Goal: Information Seeking & Learning: Learn about a topic

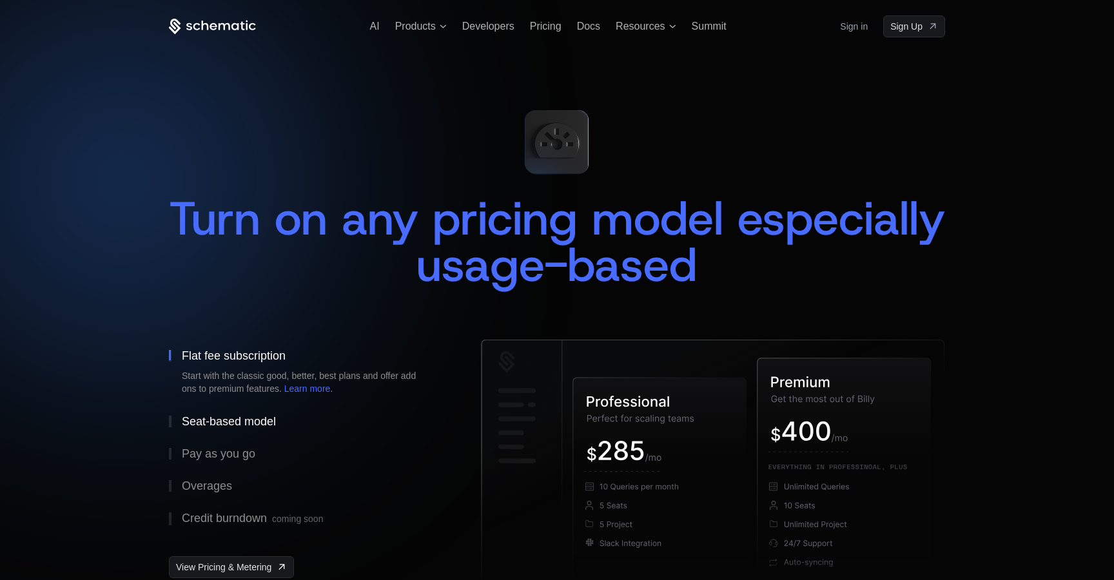
click at [247, 420] on div "Seat-based model" at bounding box center [229, 422] width 94 height 12
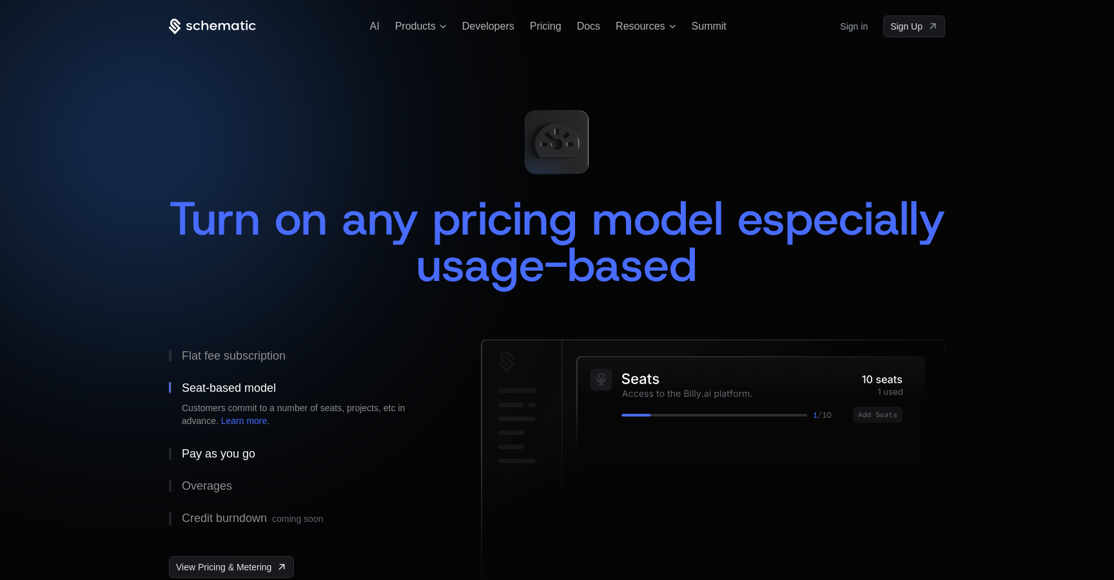
click at [224, 450] on div "Pay as you go" at bounding box center [218, 454] width 73 height 12
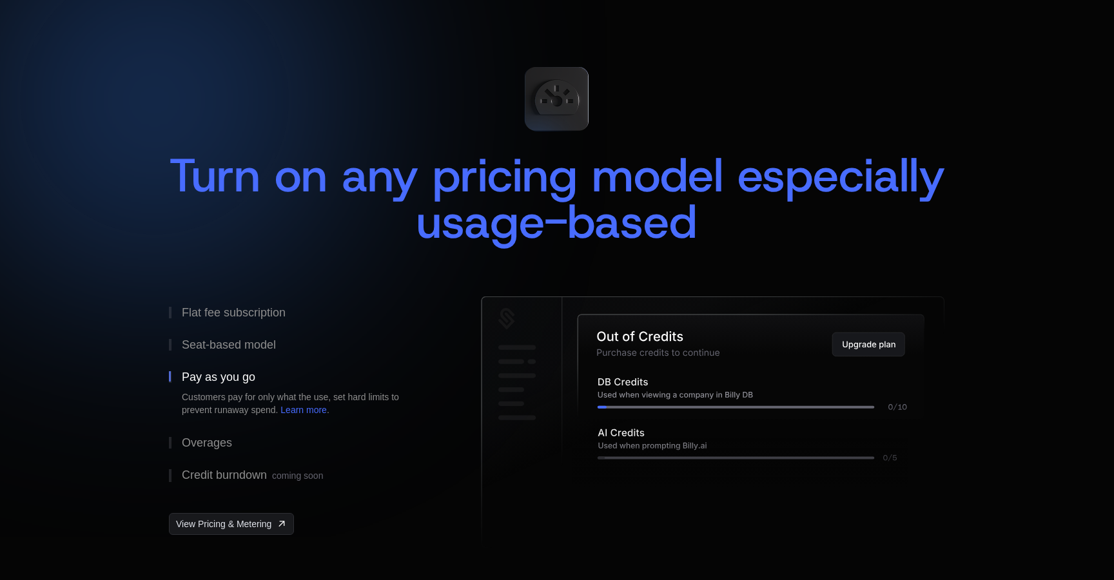
scroll to position [68, 0]
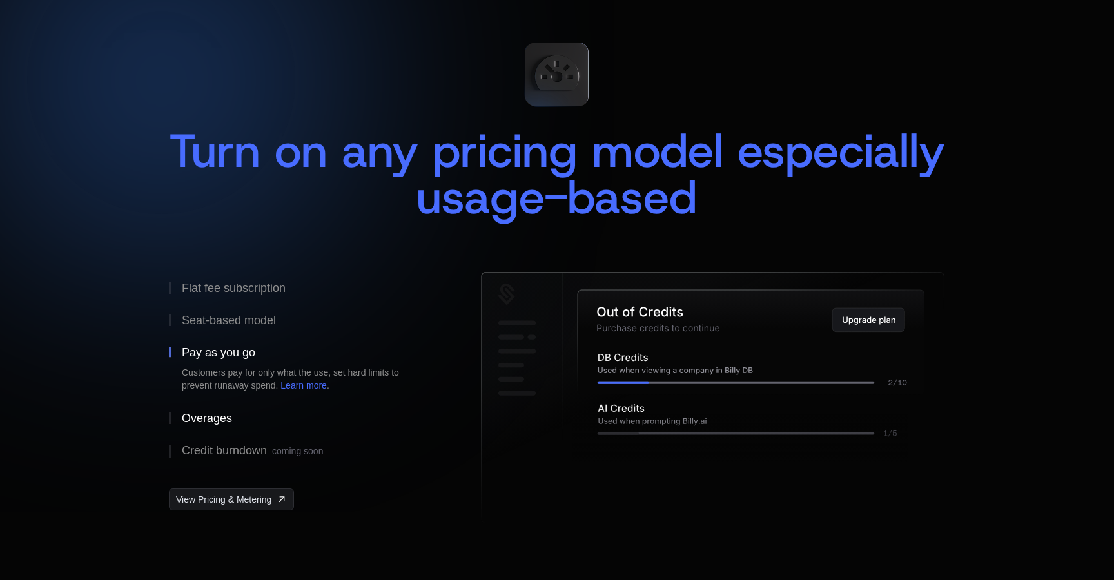
click at [224, 420] on div "Overages" at bounding box center [207, 418] width 50 height 12
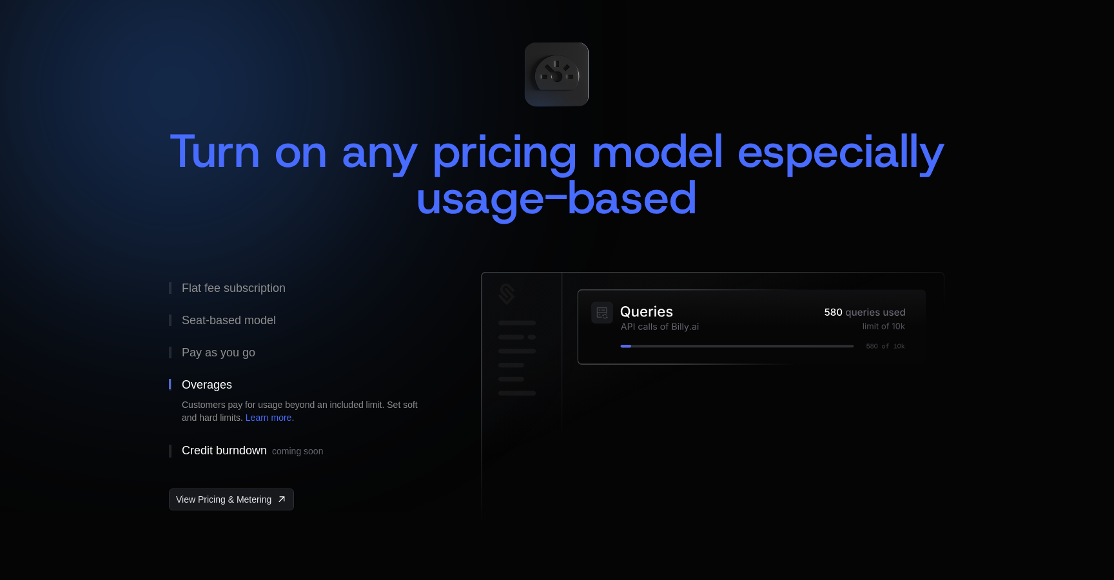
click at [232, 452] on div "Credit burndown coming soon" at bounding box center [252, 451] width 141 height 13
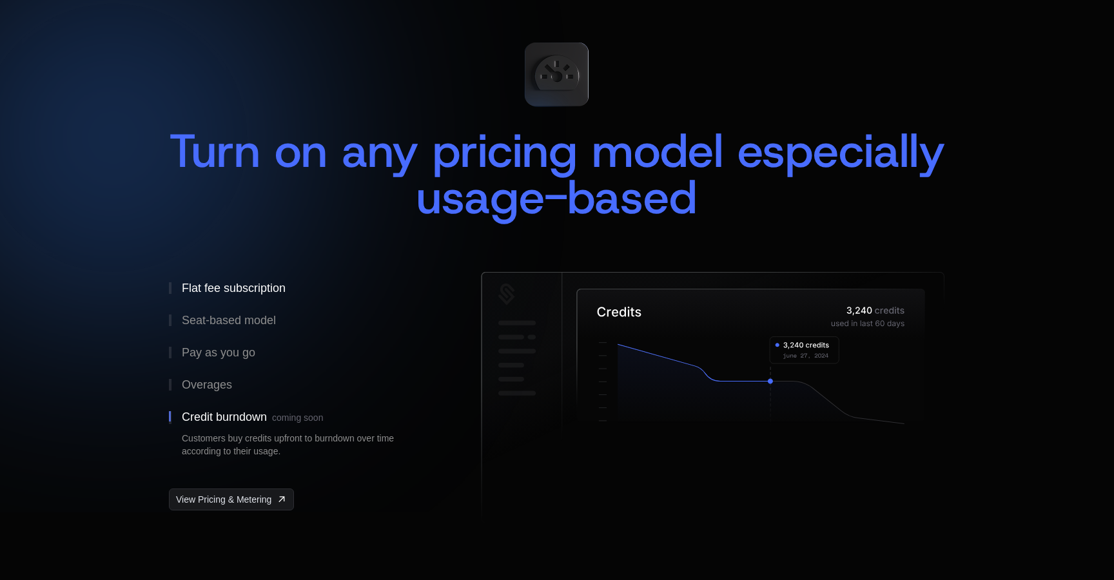
click at [226, 291] on div "Flat fee subscription" at bounding box center [234, 288] width 104 height 12
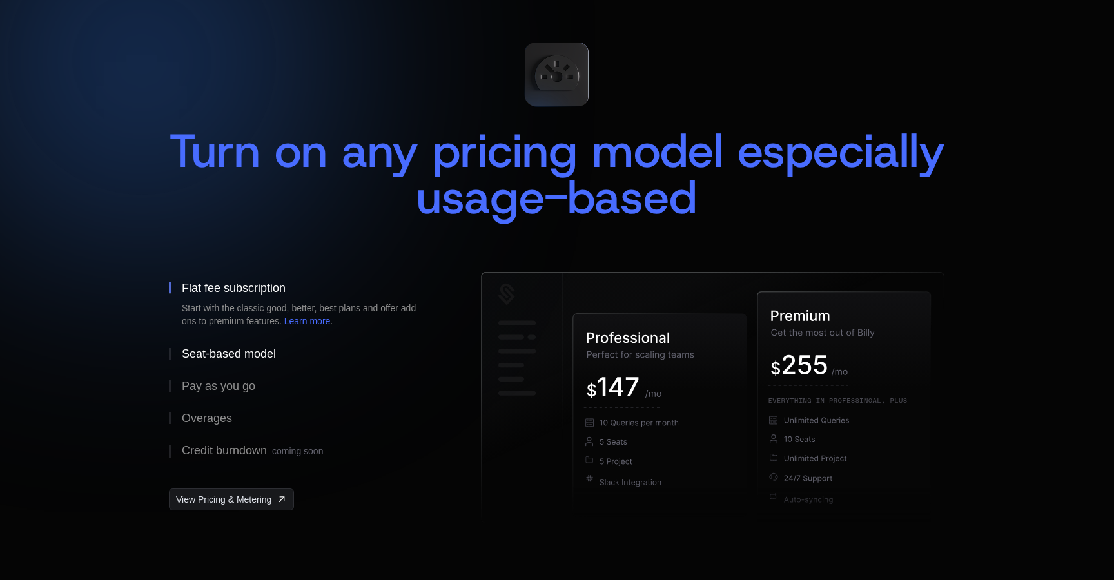
click at [226, 355] on div "Seat-based model" at bounding box center [229, 354] width 94 height 12
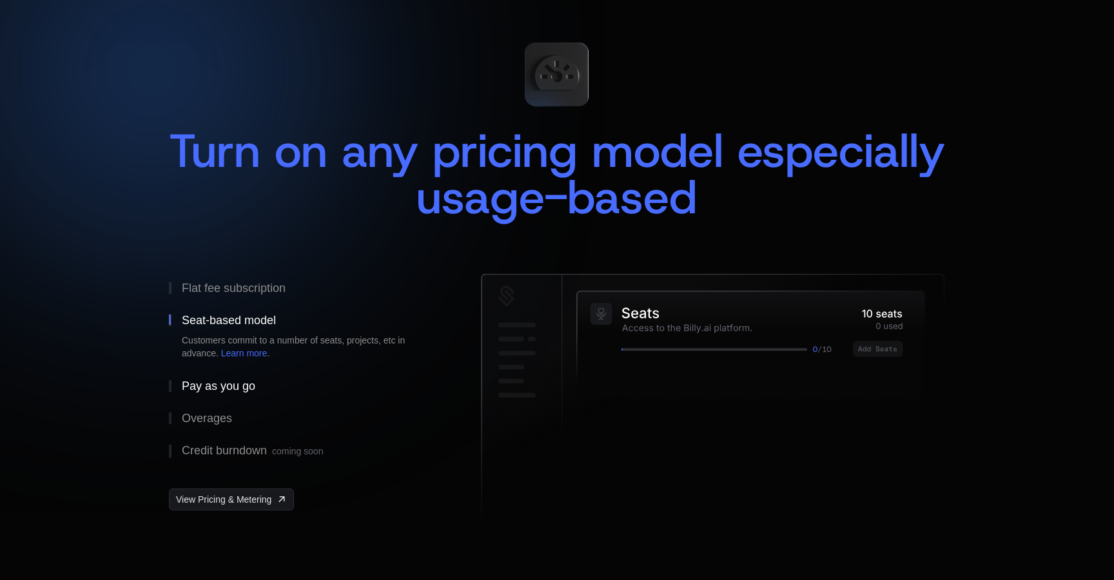
click at [226, 378] on button "Pay as you go" at bounding box center [304, 386] width 271 height 32
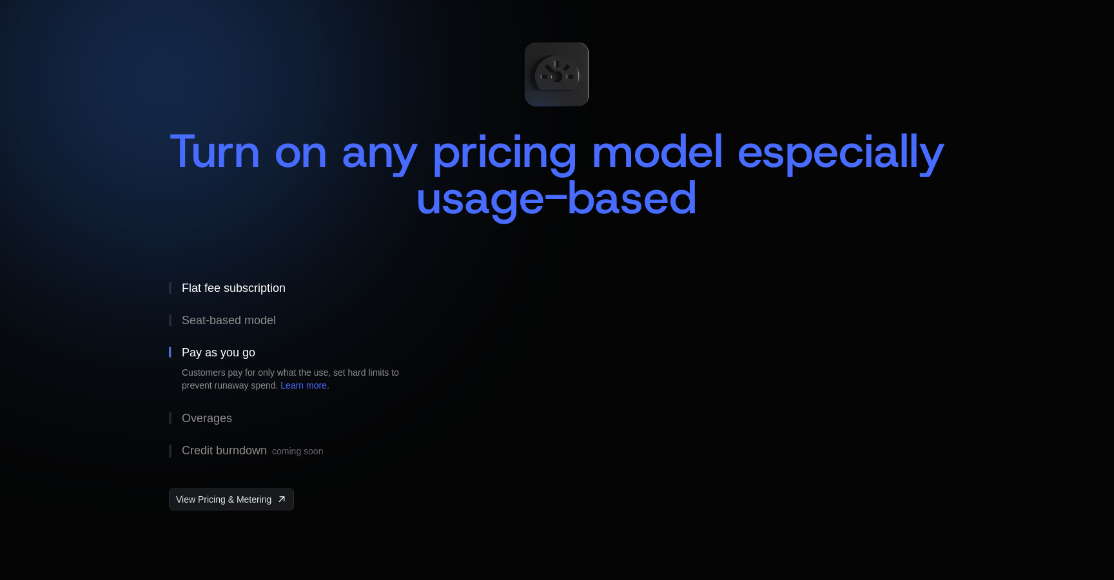
click at [246, 299] on button "Flat fee subscription" at bounding box center [304, 288] width 271 height 32
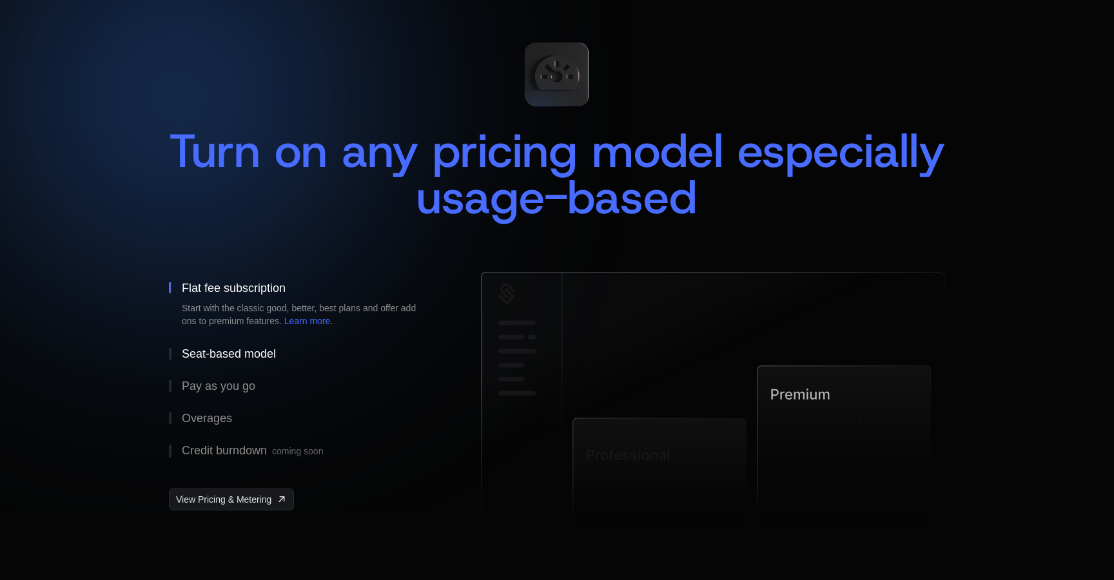
click at [229, 346] on button "Seat-based model" at bounding box center [304, 354] width 271 height 32
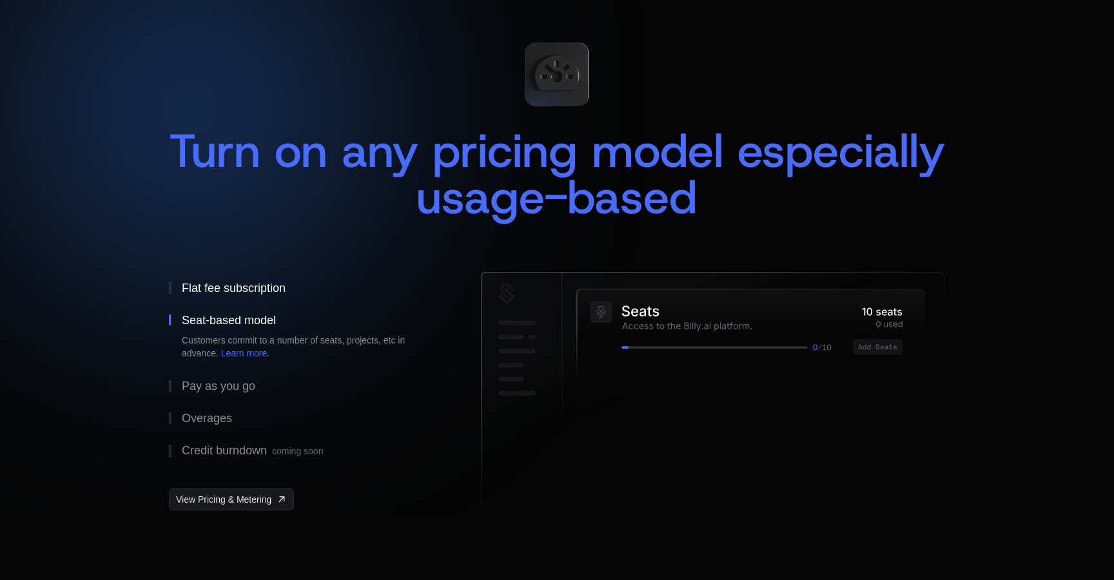
click at [242, 289] on div "Flat fee subscription" at bounding box center [234, 288] width 104 height 12
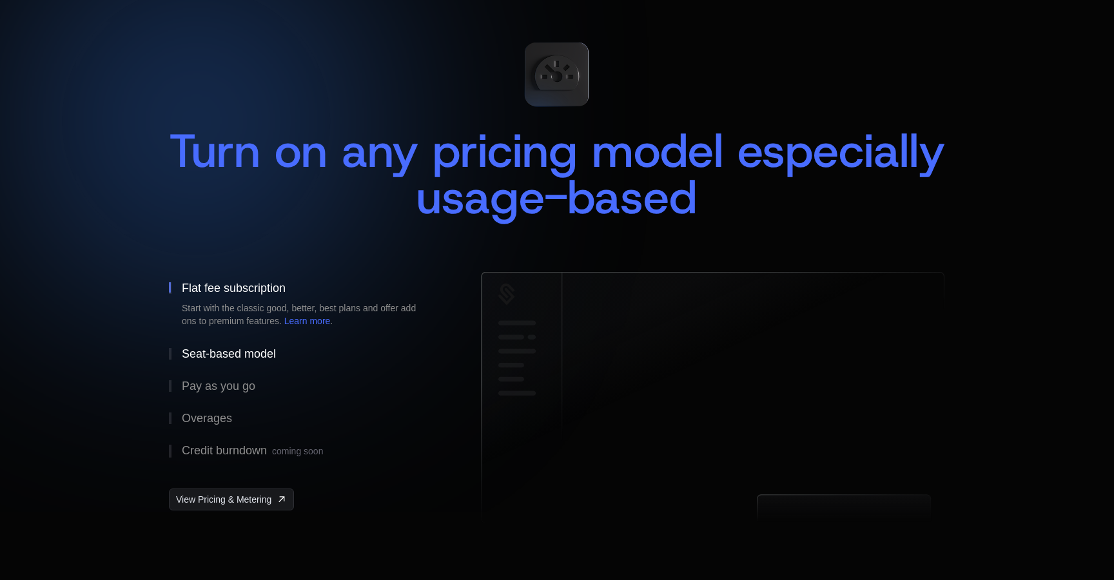
click at [235, 350] on div "Seat-based model" at bounding box center [229, 354] width 94 height 12
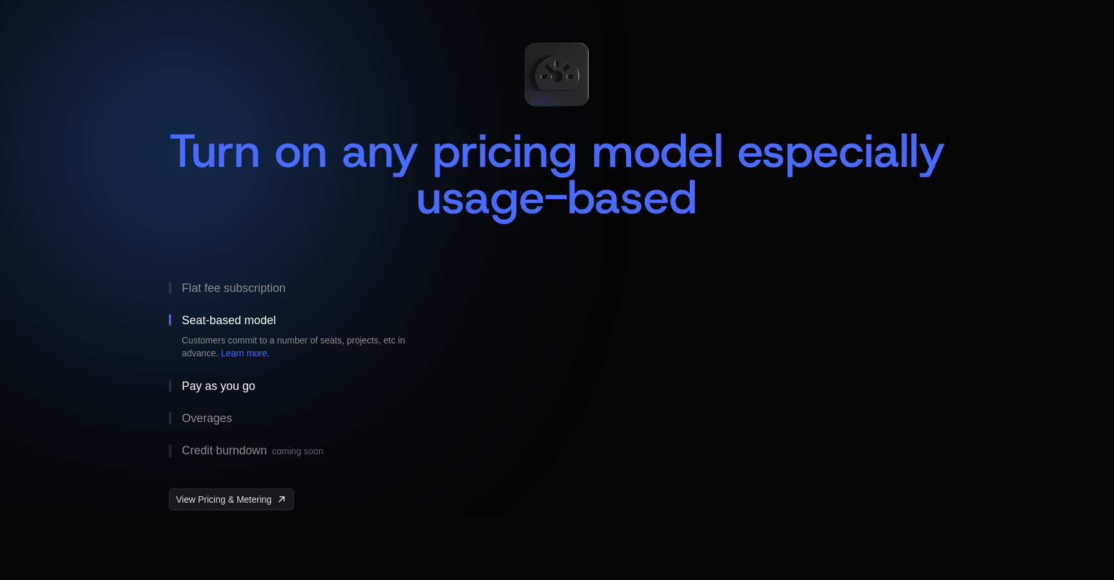
click at [222, 394] on button "Pay as you go" at bounding box center [304, 386] width 271 height 32
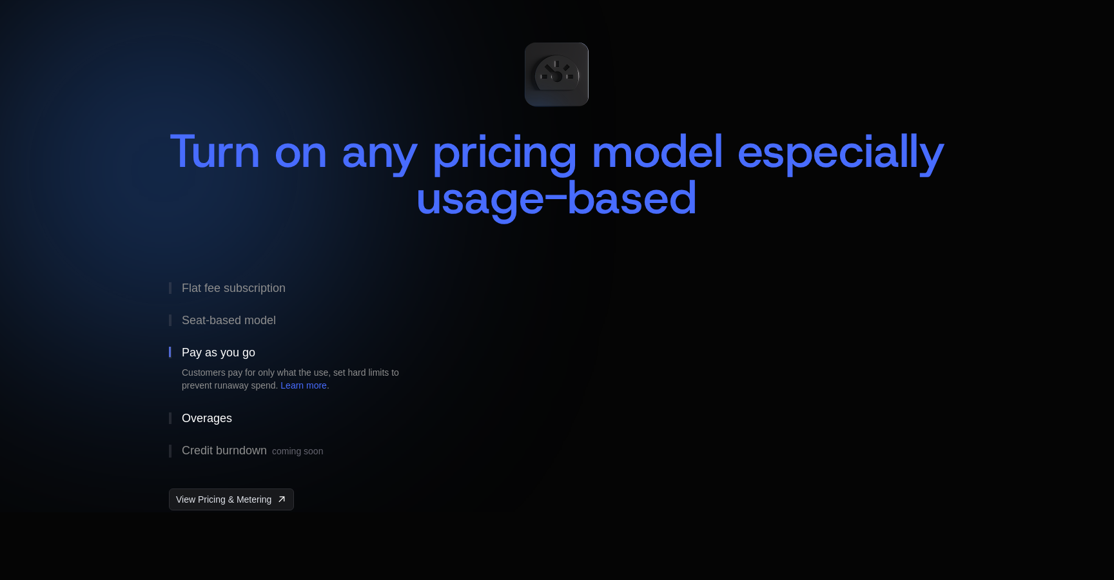
click at [215, 425] on button "Overages" at bounding box center [304, 418] width 271 height 32
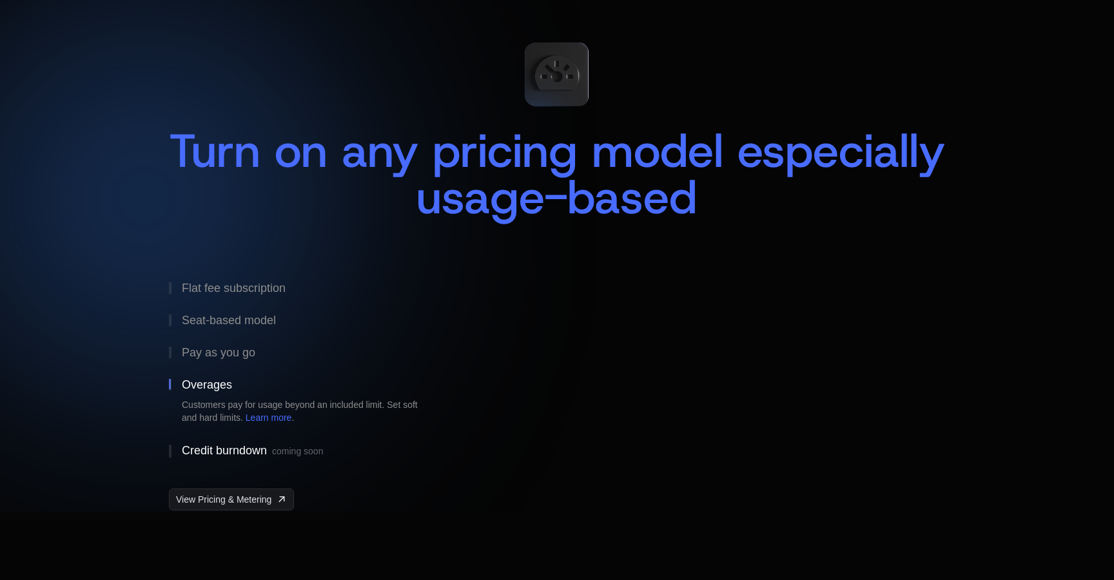
click at [214, 458] on button "Credit burndown coming soon" at bounding box center [304, 451] width 271 height 34
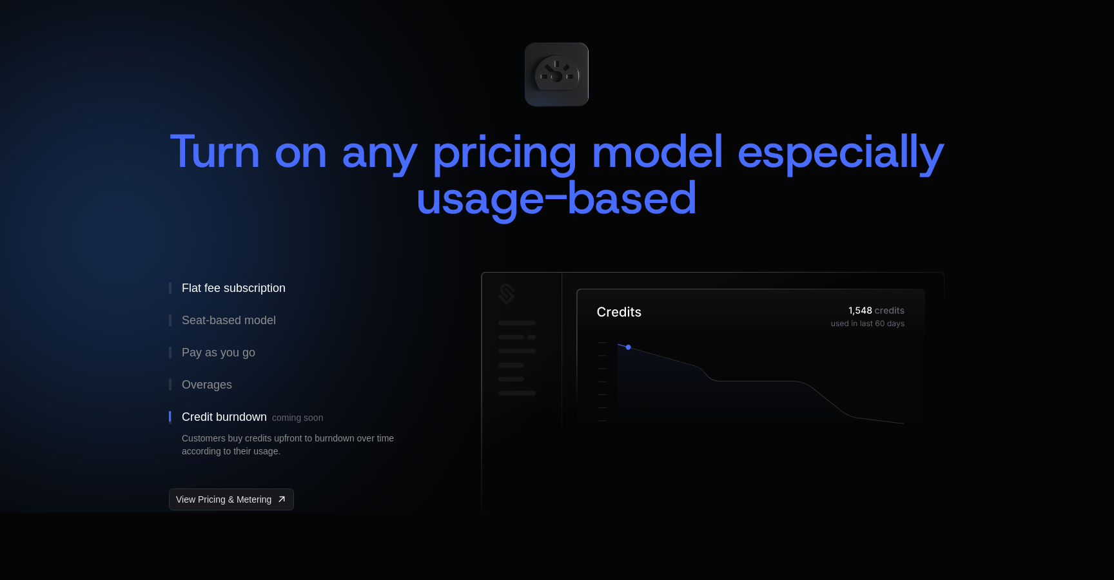
click at [238, 296] on button "Flat fee subscription" at bounding box center [304, 288] width 271 height 32
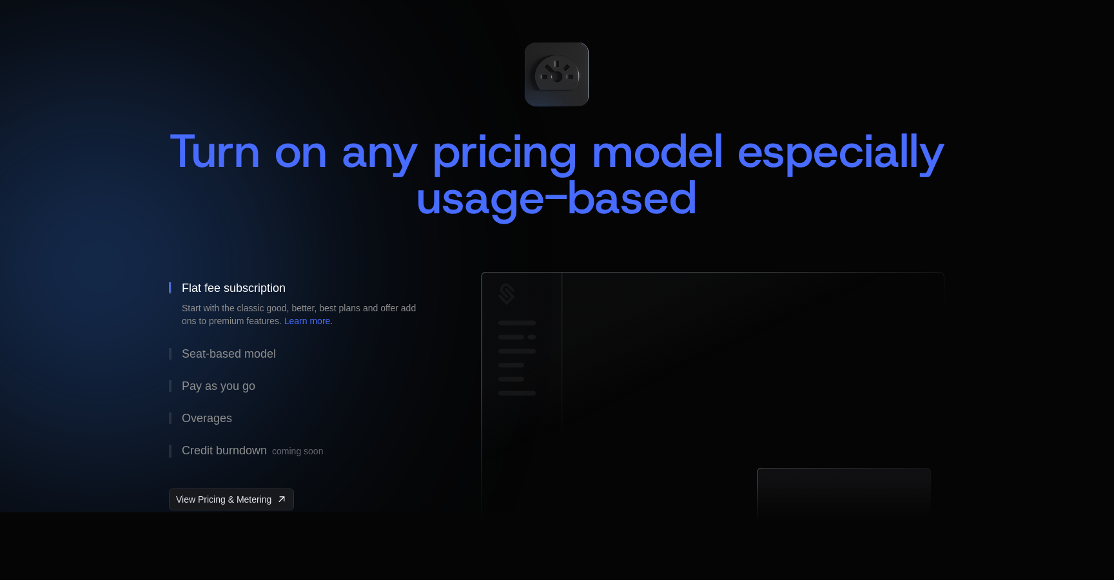
click at [229, 332] on button "Flat fee subscription Start with the classic good, better, best plans and offer…" at bounding box center [304, 305] width 271 height 66
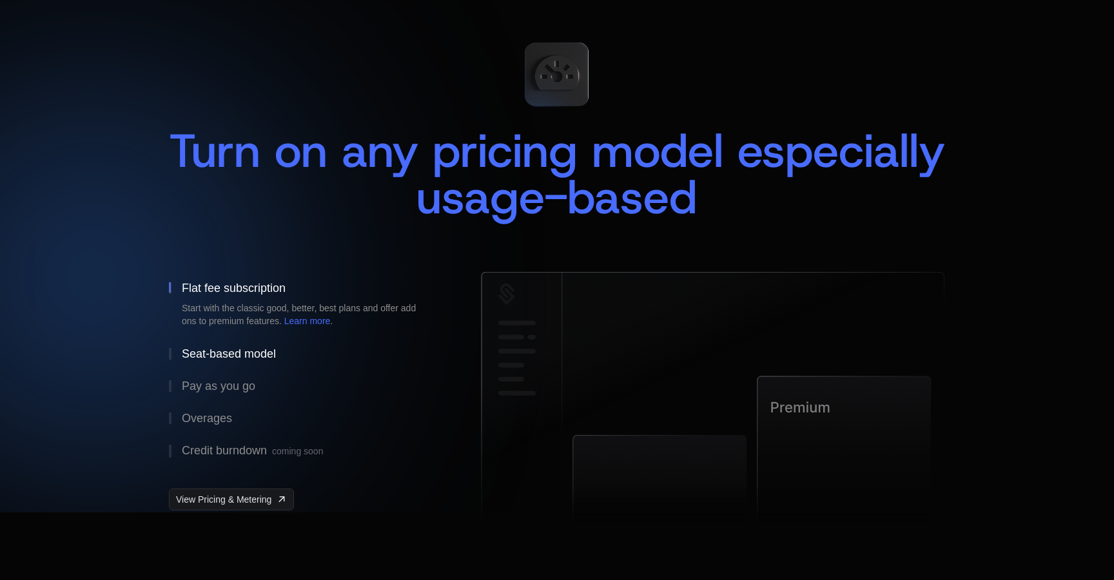
click at [227, 351] on div "Seat-based model" at bounding box center [229, 354] width 94 height 12
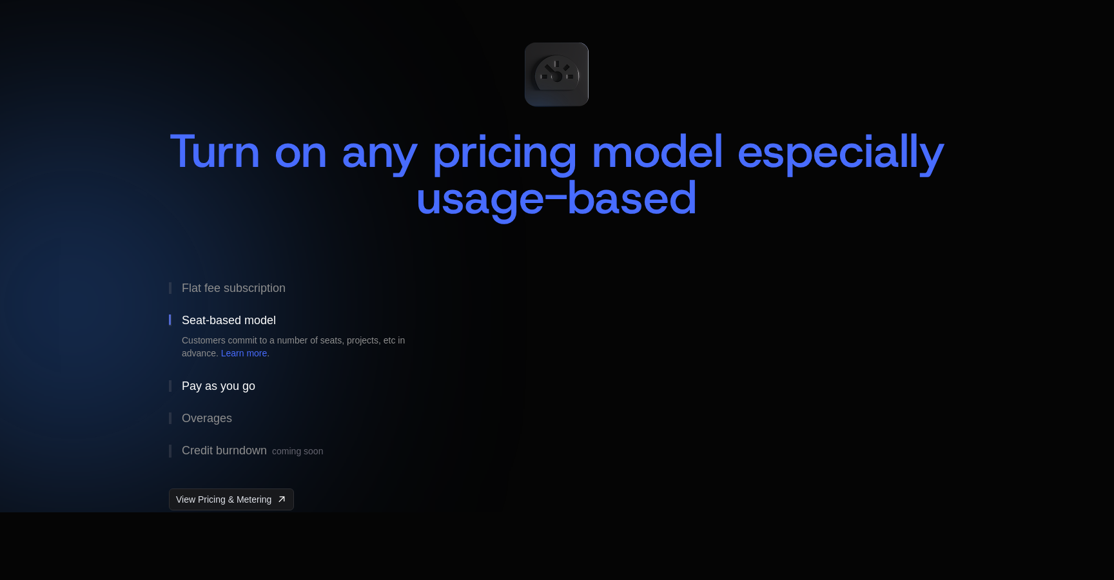
click at [221, 392] on button "Pay as you go" at bounding box center [304, 386] width 271 height 32
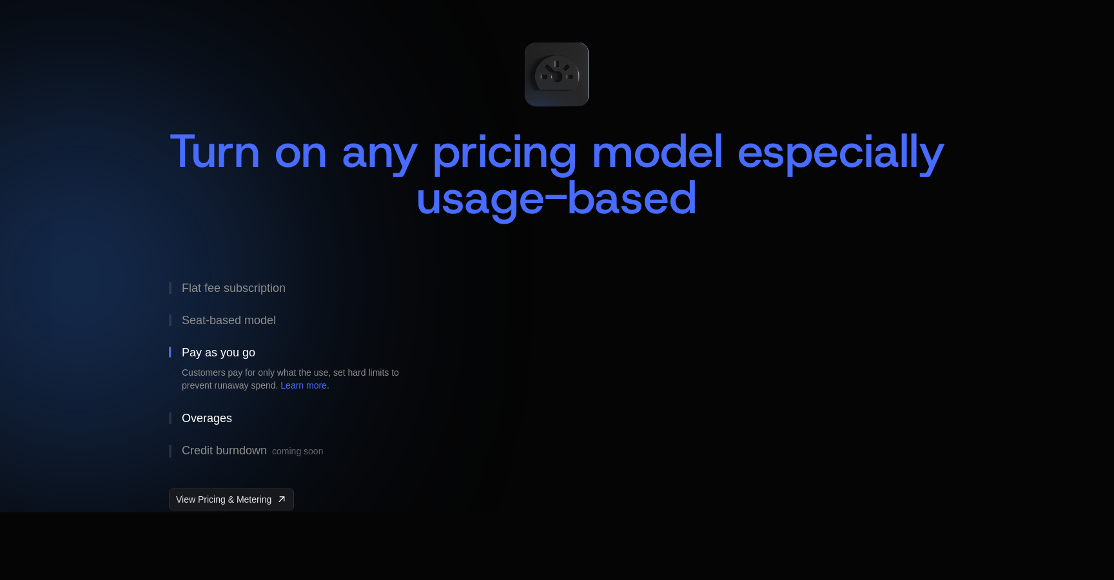
click at [216, 418] on div "Overages" at bounding box center [207, 418] width 50 height 12
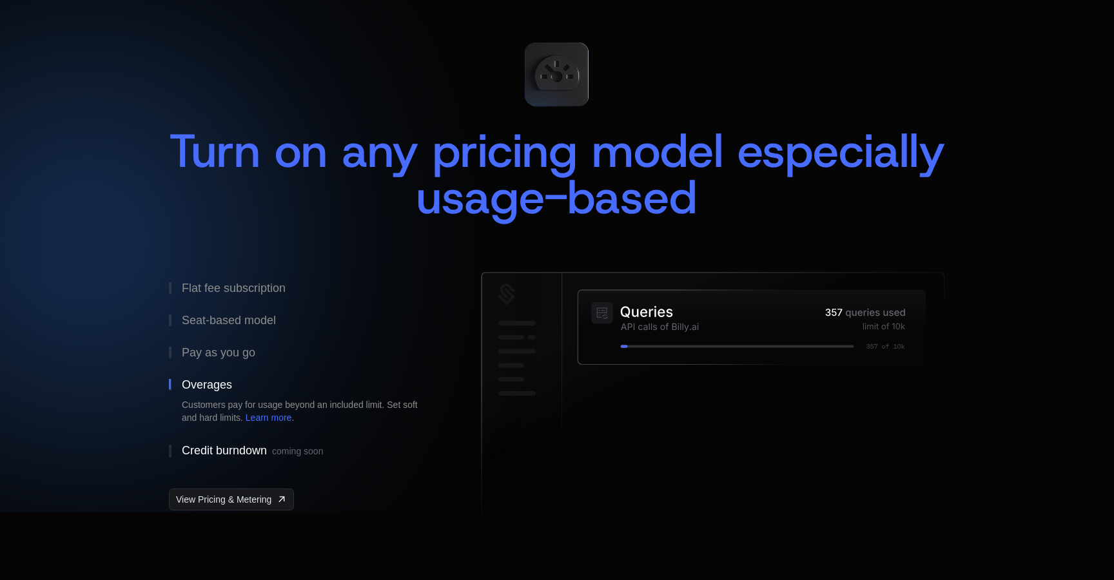
click at [220, 448] on div "Credit burndown coming soon" at bounding box center [252, 451] width 141 height 13
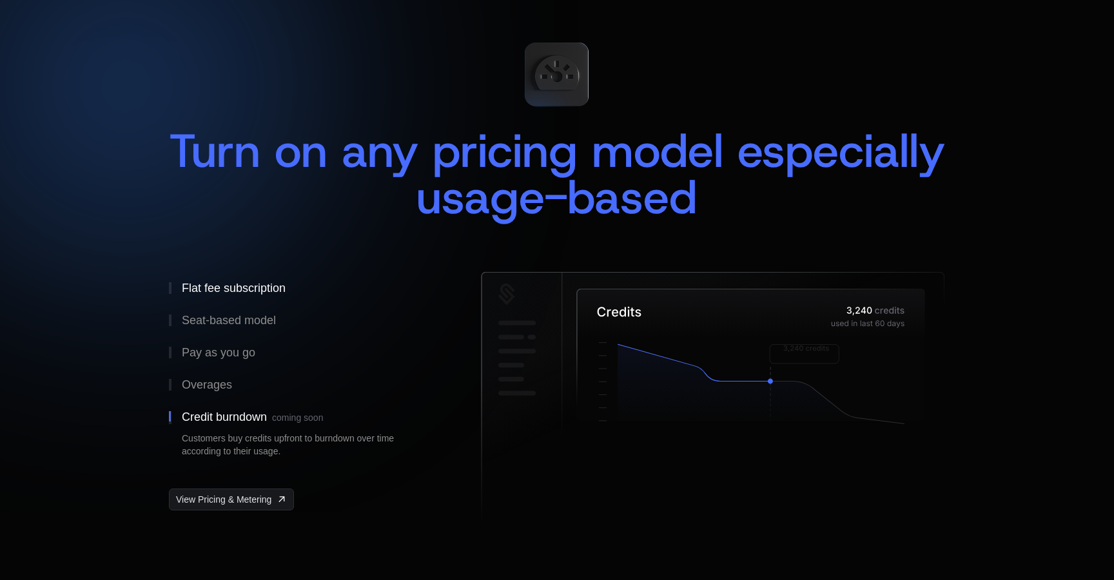
click at [233, 284] on div "Flat fee subscription" at bounding box center [234, 288] width 104 height 12
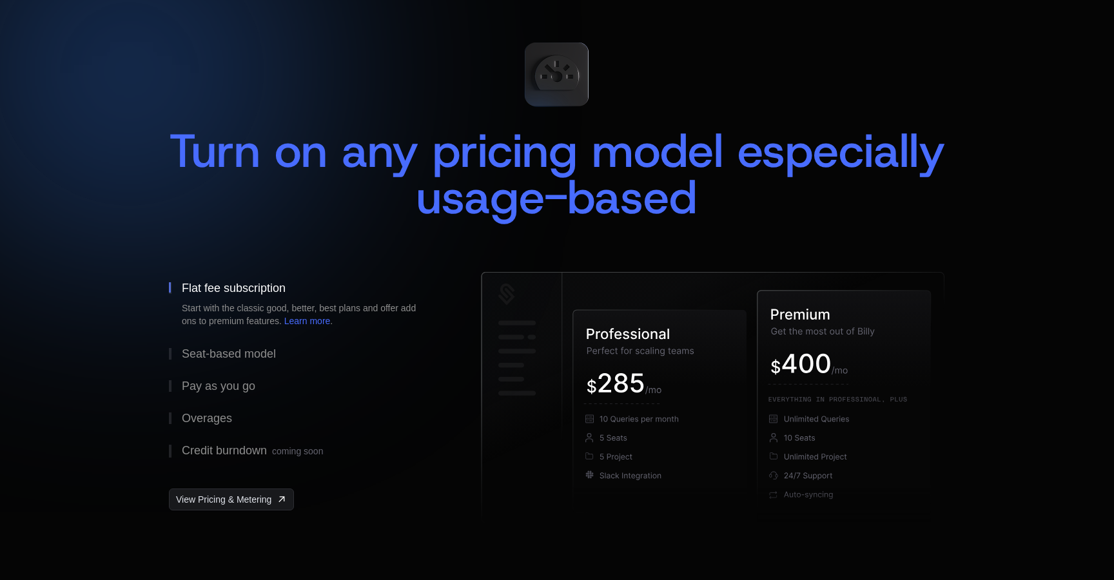
scroll to position [68, 0]
click at [108, 324] on div at bounding box center [557, 209] width 1114 height 580
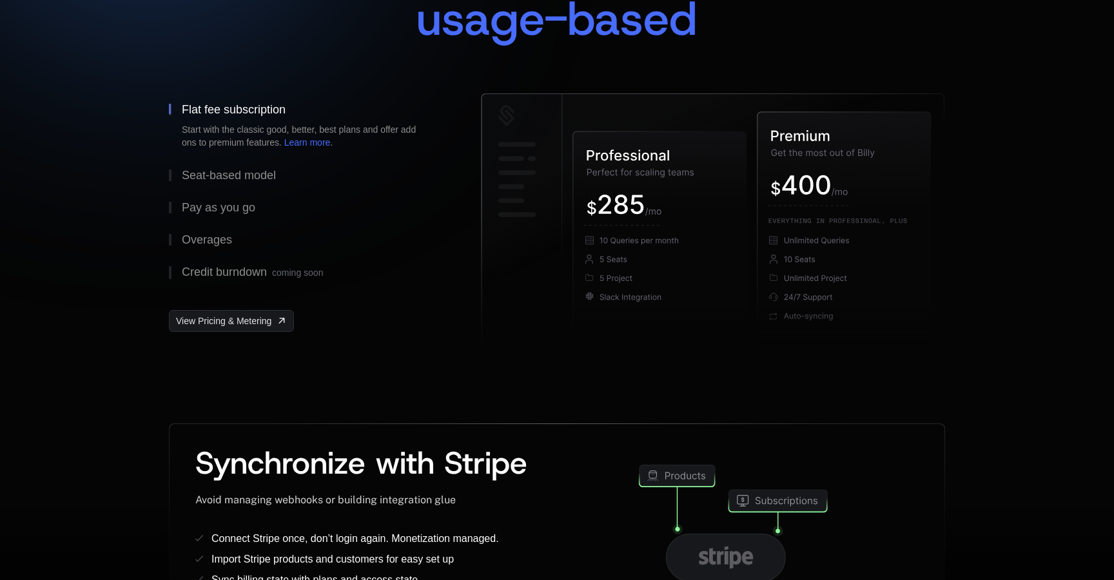
scroll to position [219, 0]
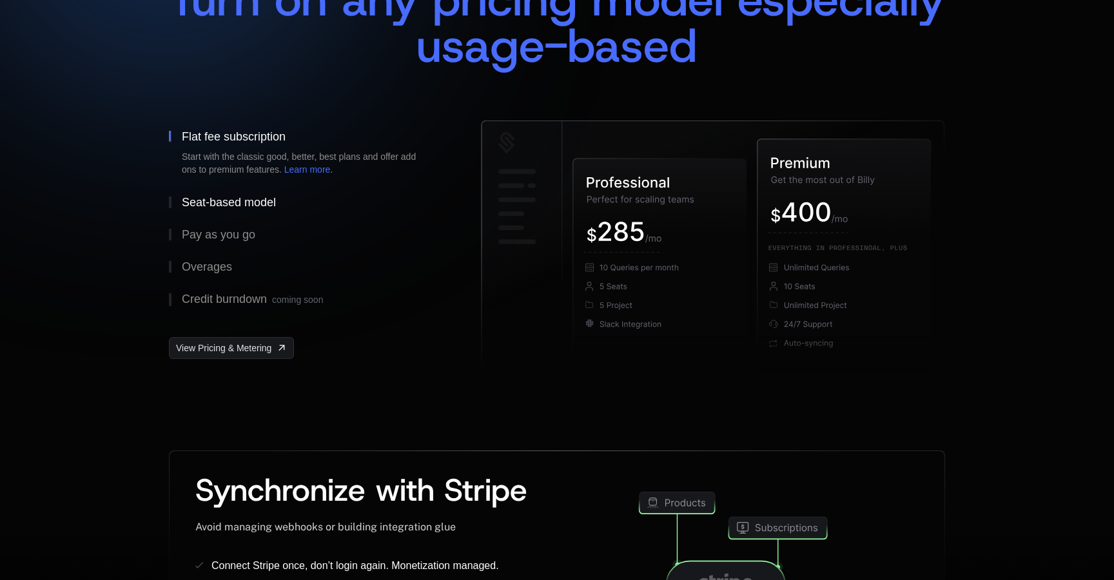
click at [278, 199] on button "Seat-based model" at bounding box center [304, 202] width 271 height 32
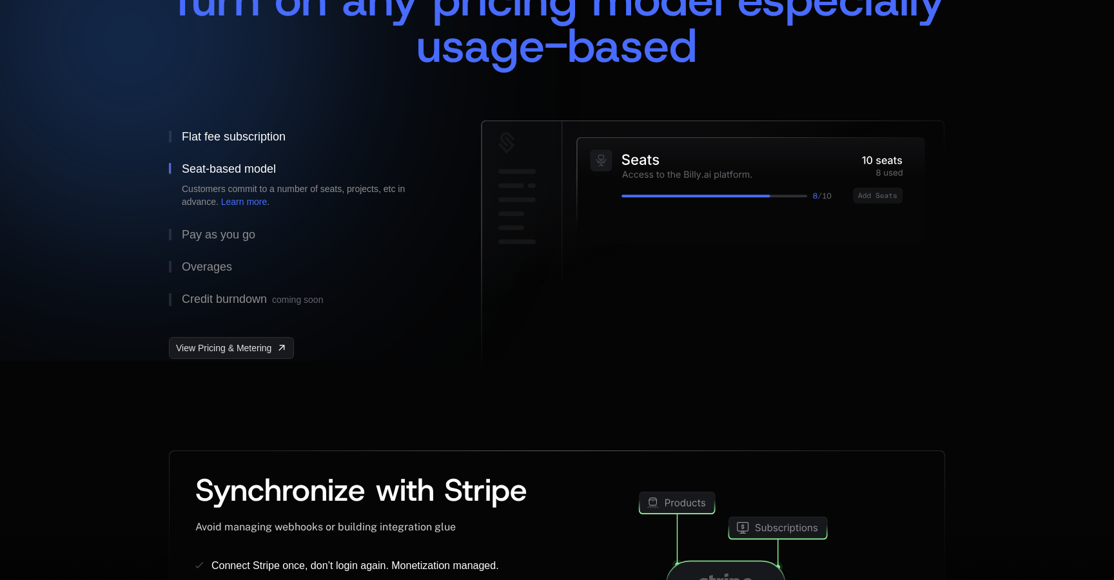
click at [262, 142] on div "Flat fee subscription" at bounding box center [234, 137] width 104 height 12
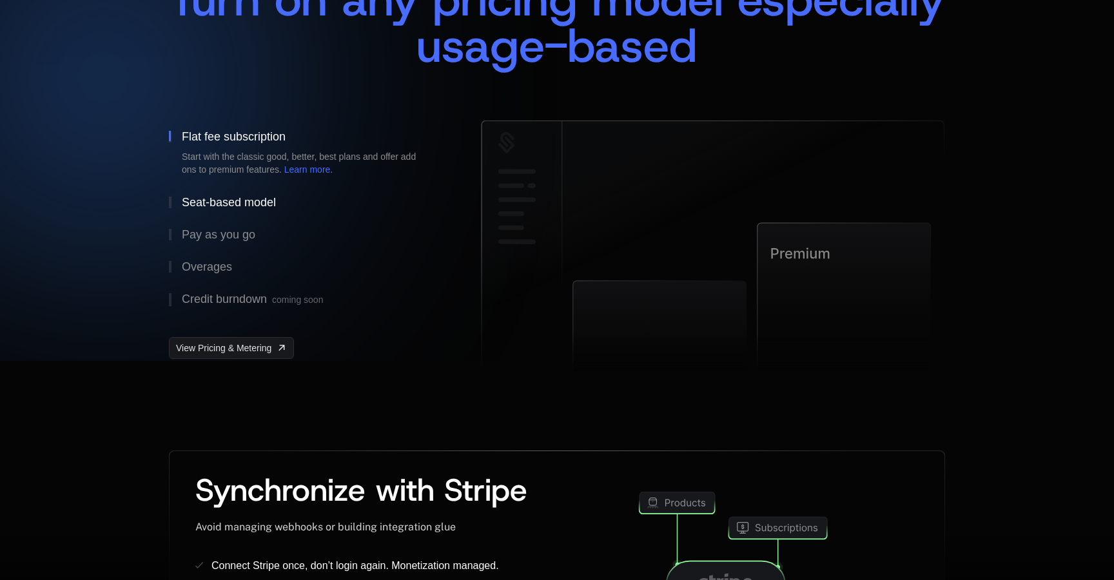
click at [237, 197] on div "Seat-based model" at bounding box center [229, 203] width 94 height 12
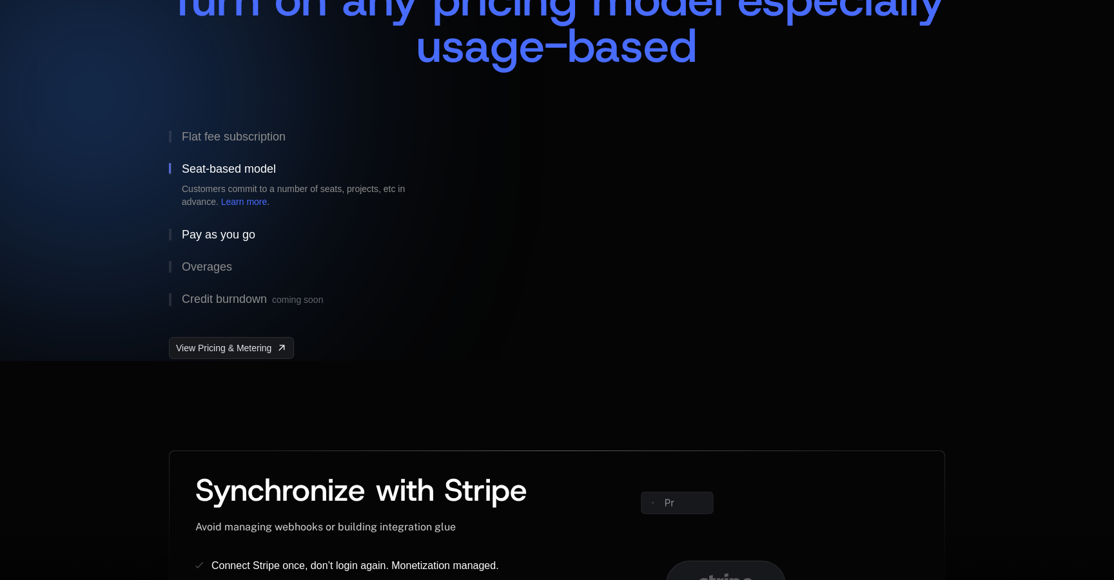
click at [235, 229] on div "Pay as you go" at bounding box center [218, 235] width 73 height 12
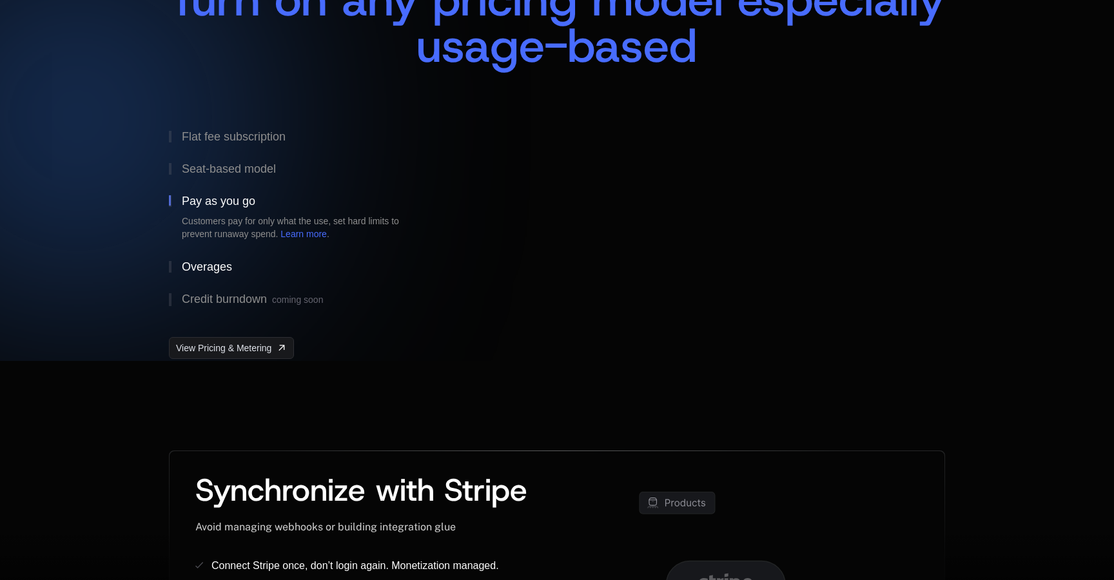
click at [219, 268] on div "Overages" at bounding box center [207, 267] width 50 height 12
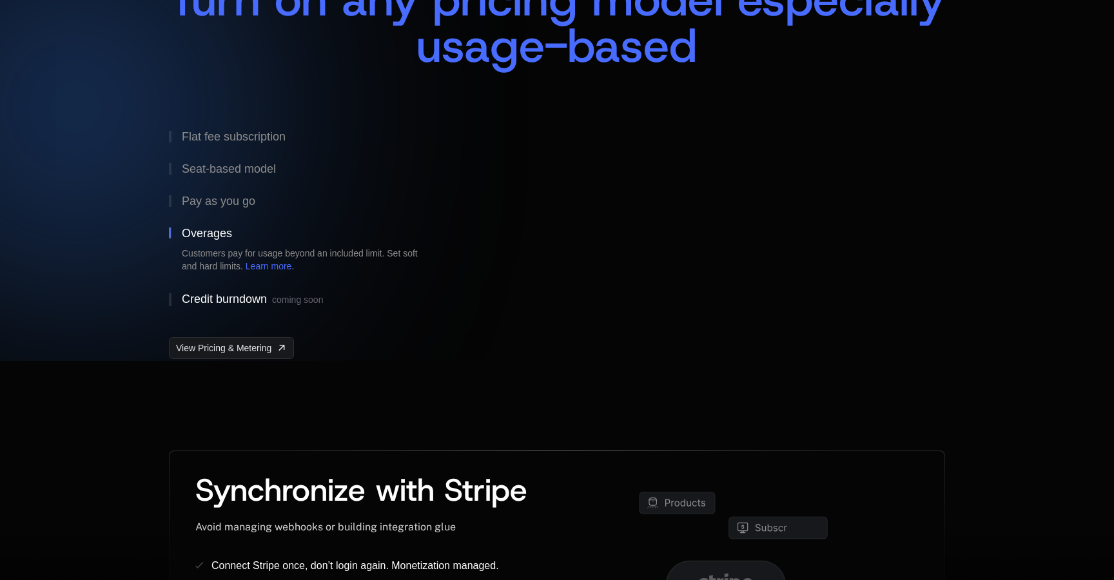
click at [224, 297] on div "Credit burndown coming soon" at bounding box center [252, 299] width 141 height 13
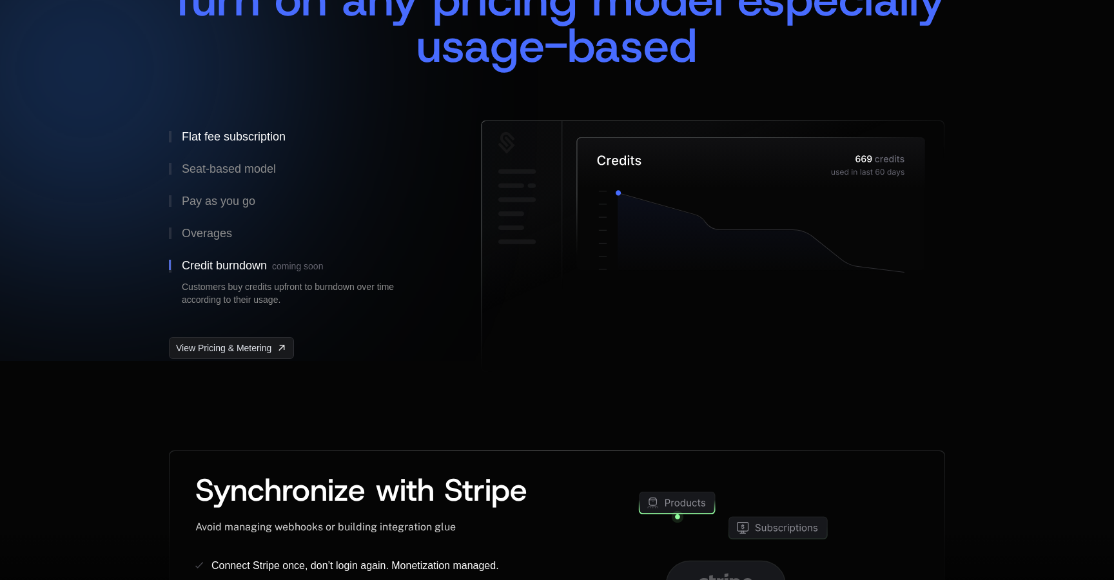
click at [246, 134] on div "Flat fee subscription" at bounding box center [234, 137] width 104 height 12
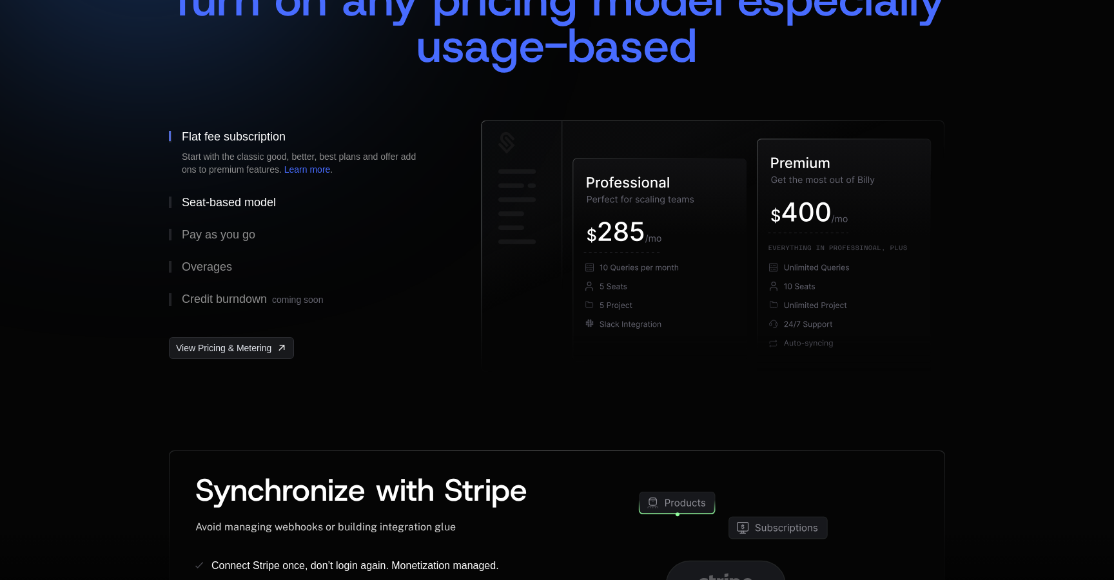
scroll to position [220, 0]
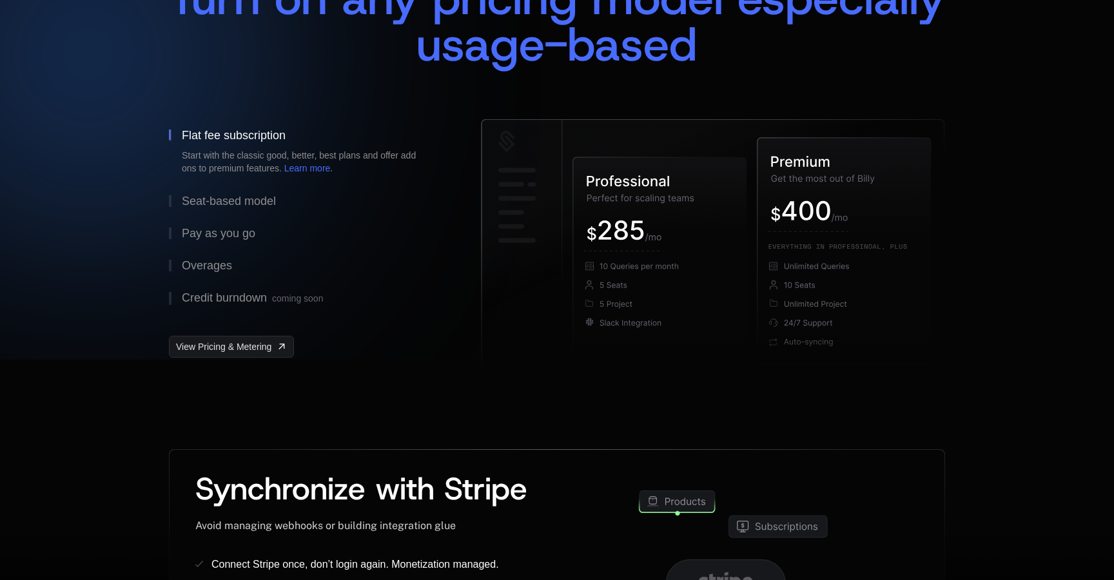
click at [209, 73] on div "Turn on any pricing model especially usage-based" at bounding box center [557, 34] width 776 height 119
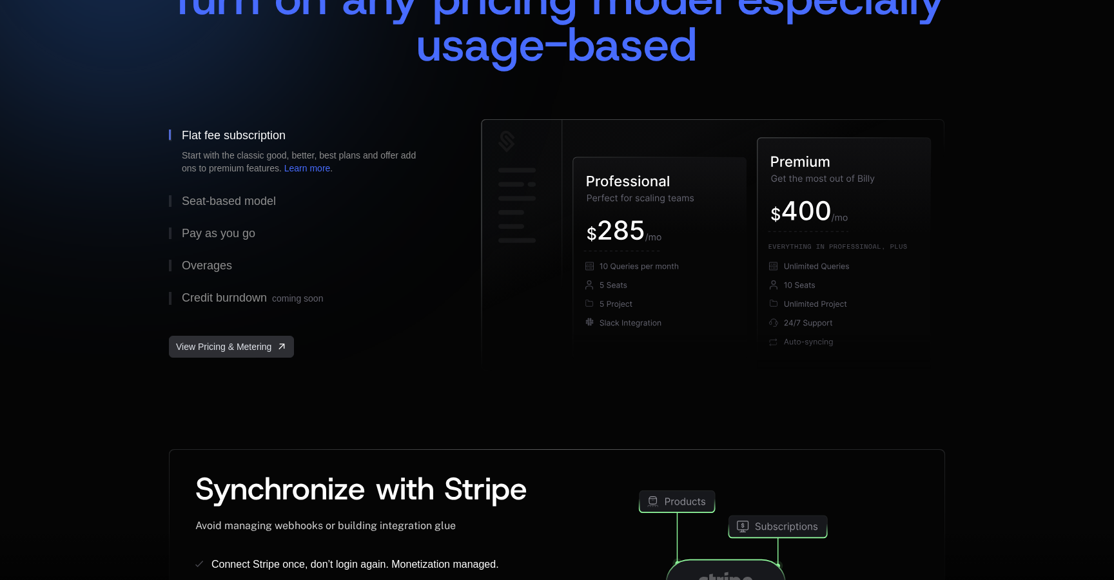
click at [261, 348] on span "View Pricing & Metering" at bounding box center [223, 346] width 95 height 13
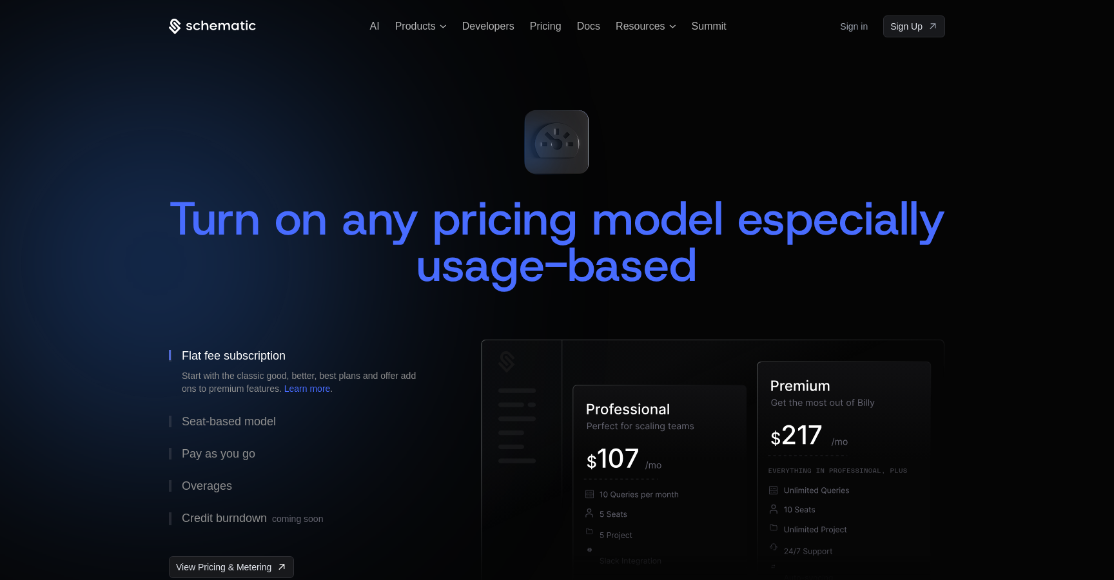
click at [217, 198] on div "Turn on any pricing model especially usage-based" at bounding box center [557, 241] width 776 height 93
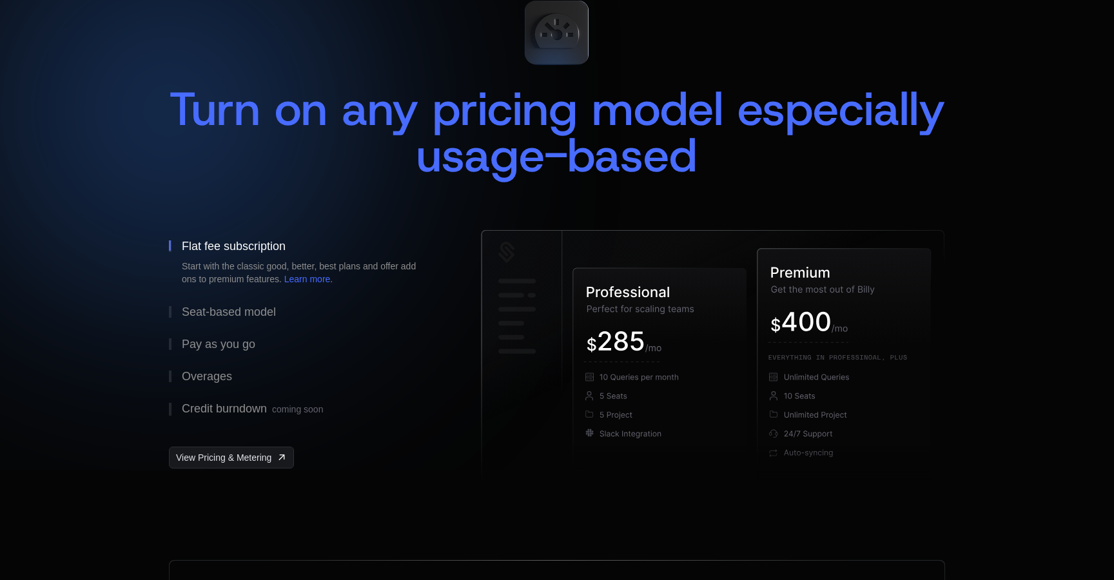
scroll to position [116, 0]
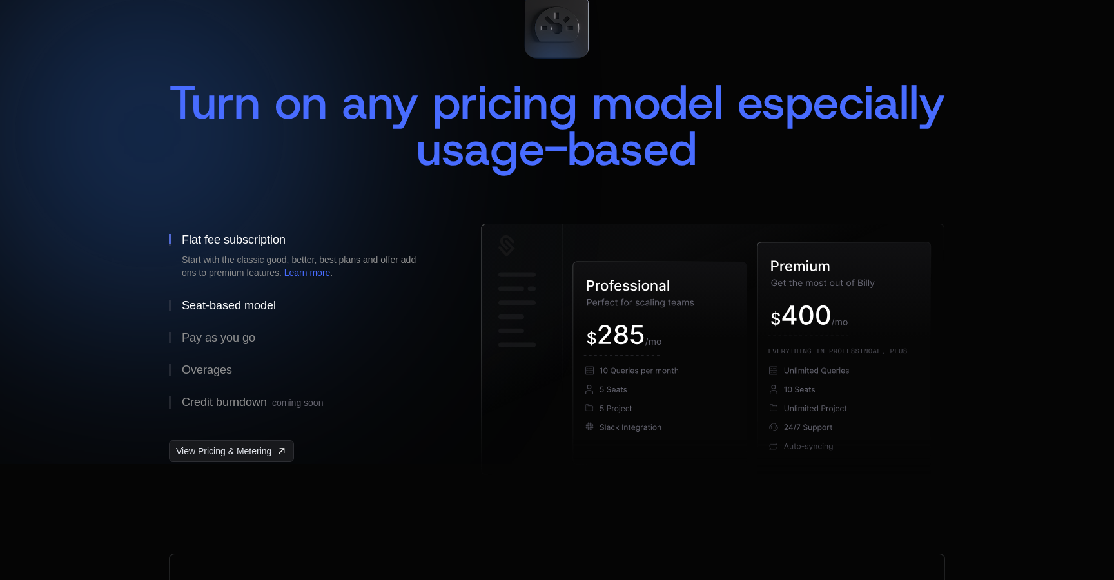
click at [246, 300] on div "Seat-based model" at bounding box center [229, 306] width 94 height 12
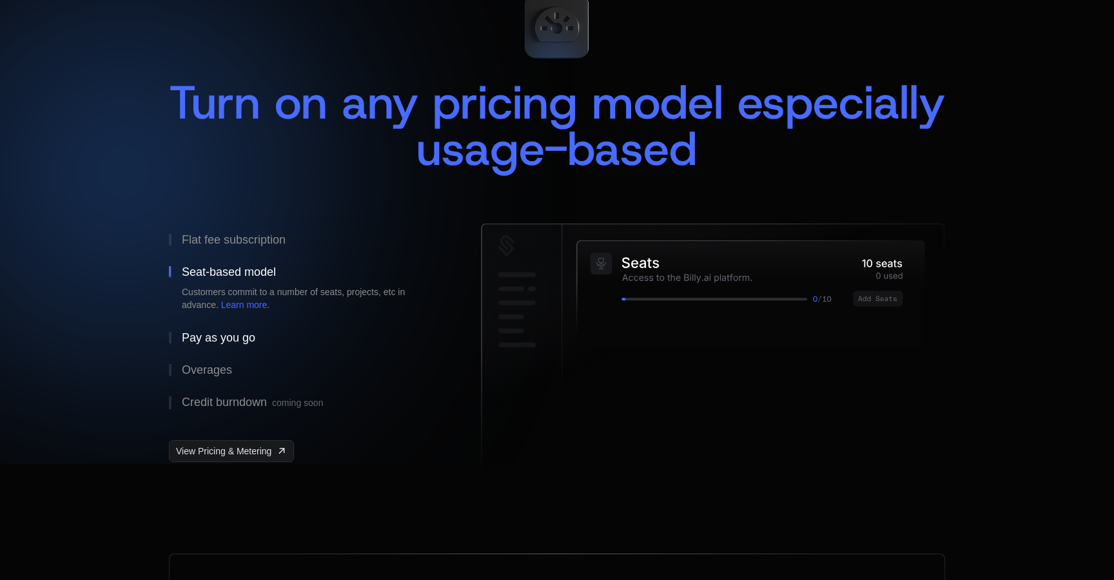
click at [237, 329] on button "Pay as you go" at bounding box center [304, 338] width 271 height 32
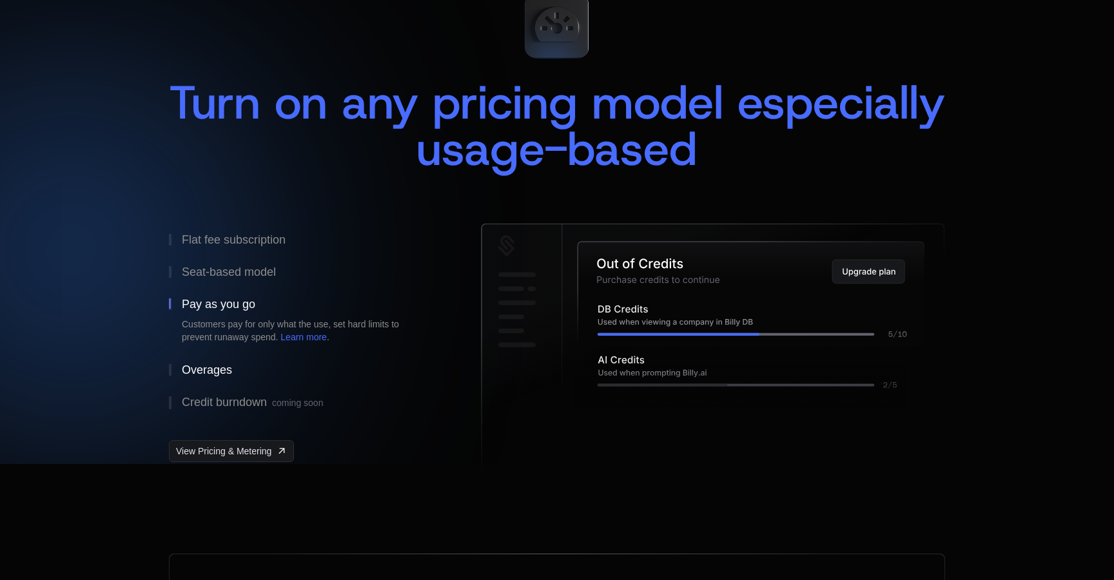
click at [212, 368] on div "Overages" at bounding box center [207, 370] width 50 height 12
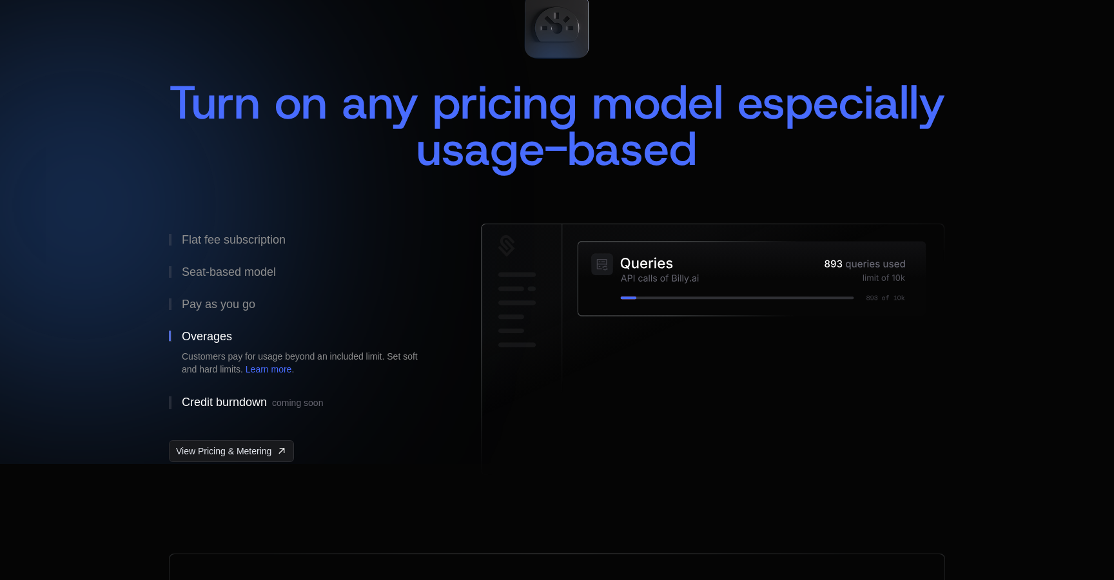
click at [227, 397] on div "Credit burndown coming soon" at bounding box center [252, 402] width 141 height 13
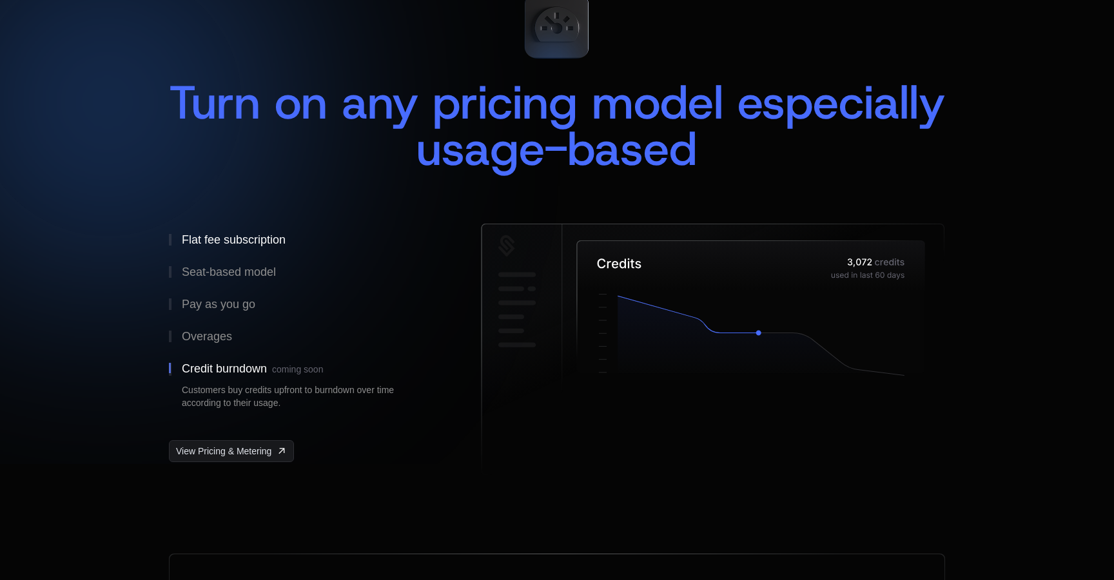
click at [224, 234] on div "Flat fee subscription" at bounding box center [234, 240] width 104 height 12
